Goal: Use online tool/utility: Utilize a website feature to perform a specific function

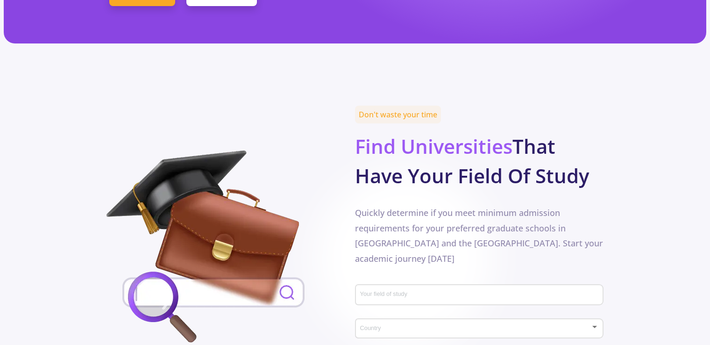
scroll to position [374, 0]
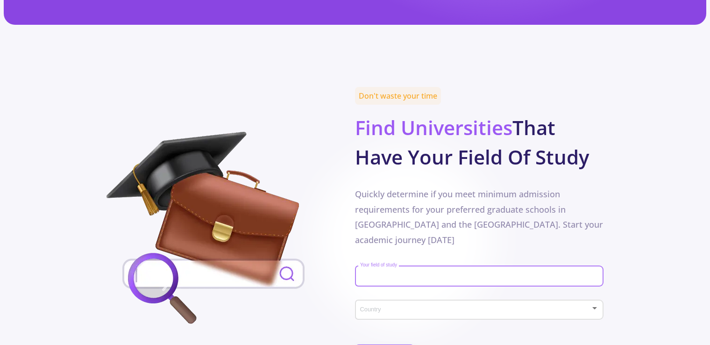
click at [435, 272] on input "Your field of study" at bounding box center [481, 276] width 242 height 8
click at [445, 296] on div "Country" at bounding box center [480, 307] width 240 height 23
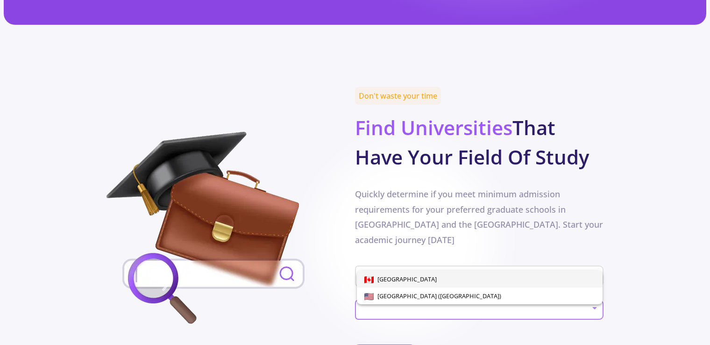
click at [445, 268] on div "[GEOGRAPHIC_DATA] [GEOGRAPHIC_DATA] ([GEOGRAPHIC_DATA])" at bounding box center [472, 283] width 240 height 41
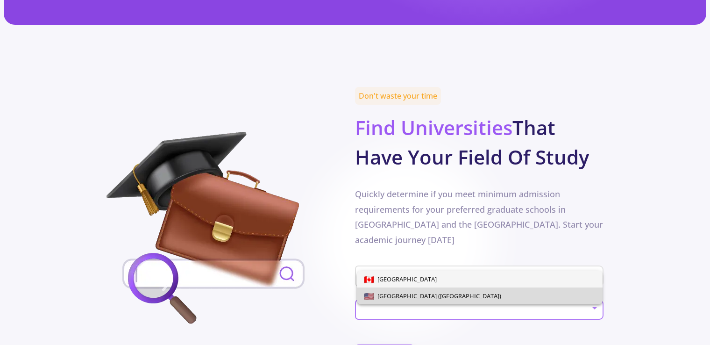
click at [419, 297] on span "[GEOGRAPHIC_DATA] ([GEOGRAPHIC_DATA])" at bounding box center [438, 296] width 128 height 8
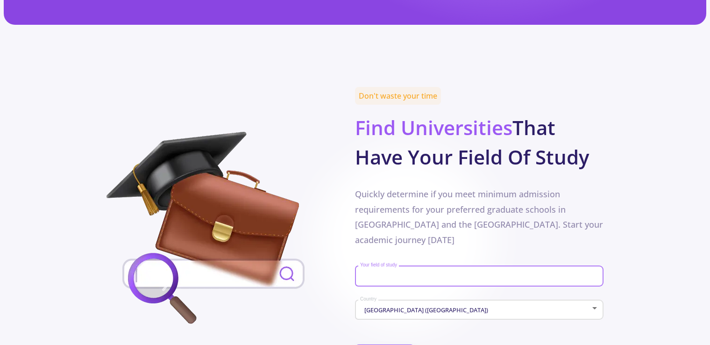
click at [429, 272] on input "Your field of study" at bounding box center [481, 276] width 242 height 8
type input "aerospace engeneering"
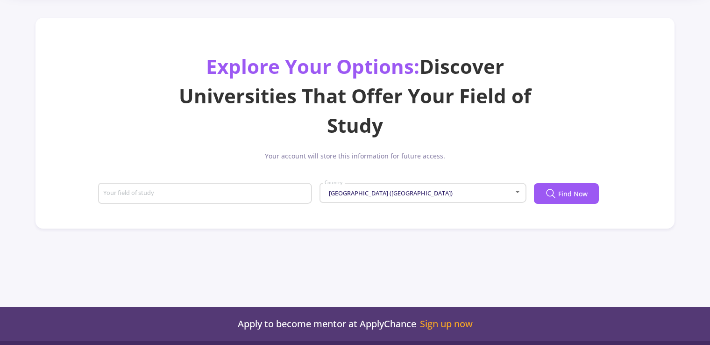
scroll to position [37, 0]
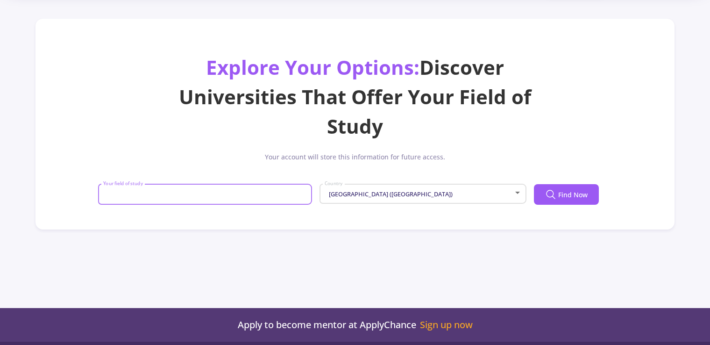
click at [277, 192] on input "Your field of study" at bounding box center [206, 195] width 207 height 8
type input "aerospace"
click at [569, 195] on span "Find Now" at bounding box center [572, 195] width 29 height 10
click at [516, 198] on mat-select "[GEOGRAPHIC_DATA] ([GEOGRAPHIC_DATA])" at bounding box center [423, 194] width 198 height 7
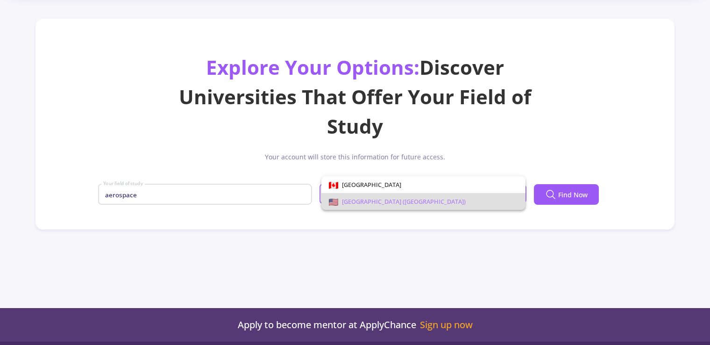
click at [556, 191] on div at bounding box center [355, 172] width 710 height 345
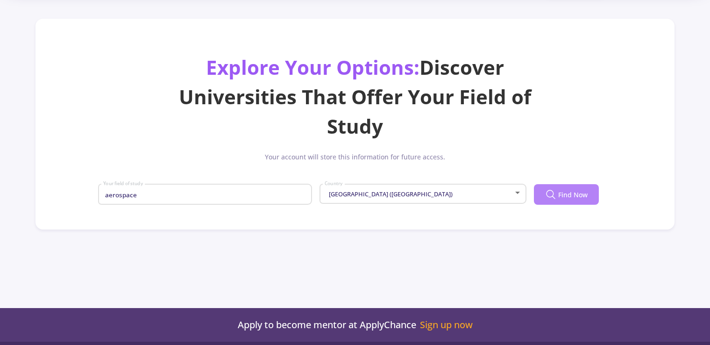
click at [556, 199] on button "Find Now" at bounding box center [566, 194] width 65 height 21
